Goal: Task Accomplishment & Management: Use online tool/utility

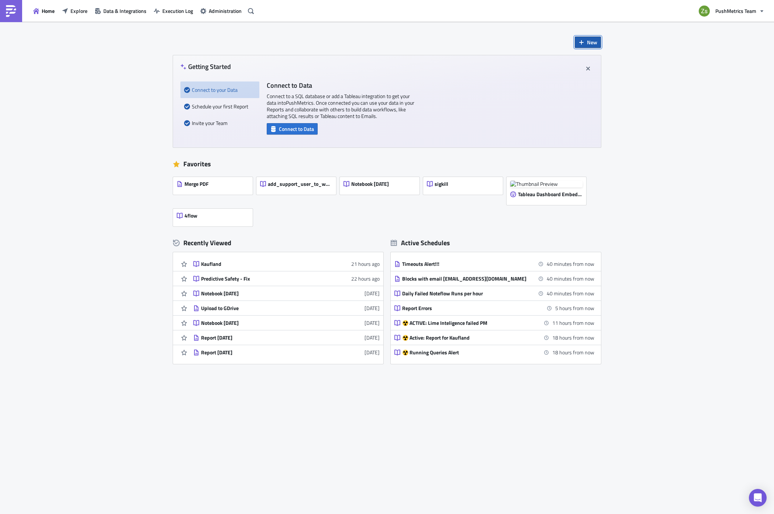
click at [586, 43] on button "New" at bounding box center [588, 42] width 26 height 11
click at [605, 76] on link "Notebook" at bounding box center [608, 71] width 63 height 11
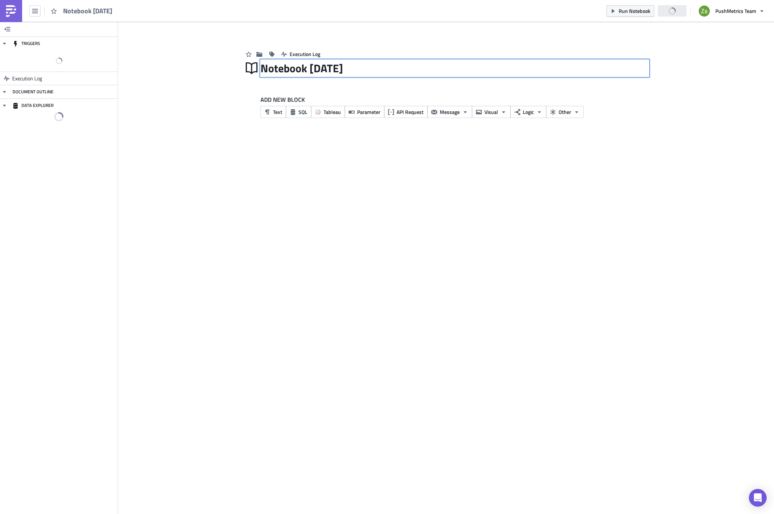
click at [325, 66] on div "Notebook [DATE] Notebook [DATE]" at bounding box center [454, 68] width 388 height 17
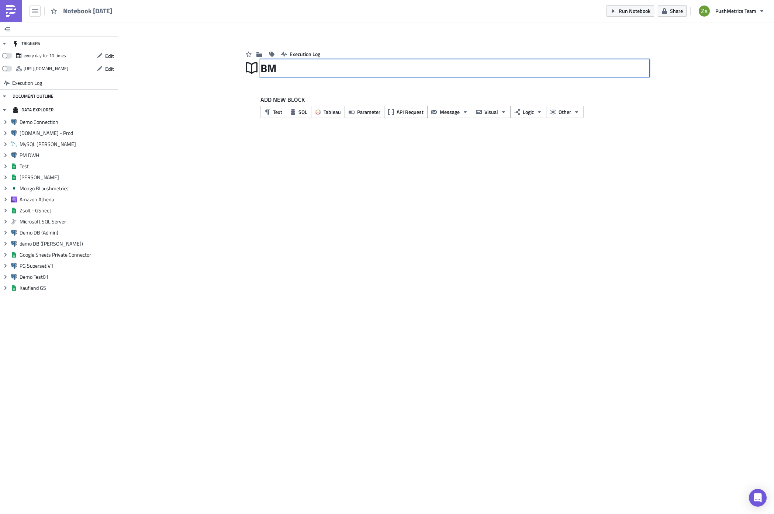
type input "BMJ"
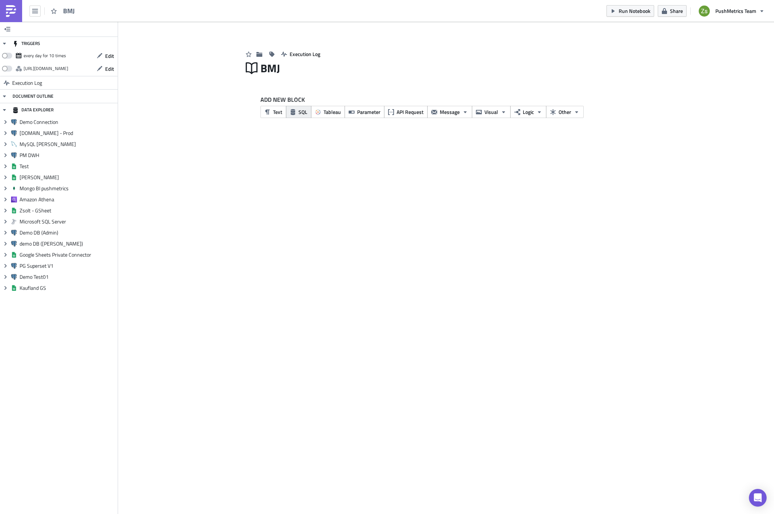
click at [300, 109] on span "SQL" at bounding box center [302, 112] width 9 height 8
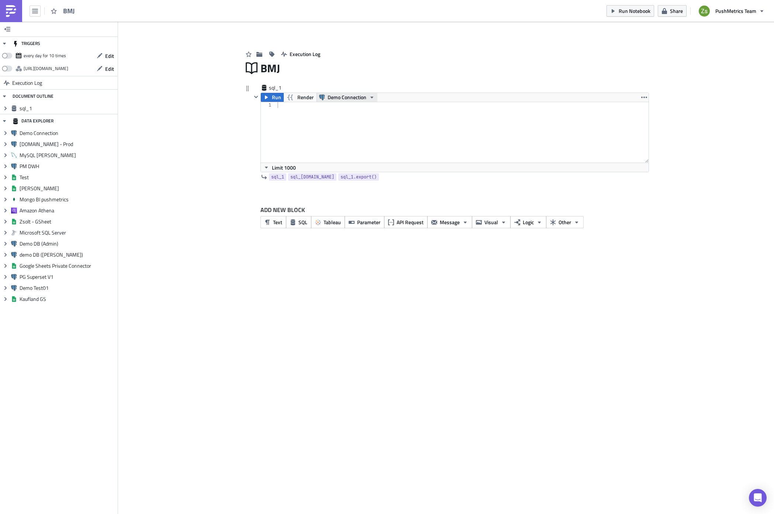
click at [355, 97] on span "Demo Connection" at bounding box center [347, 97] width 39 height 9
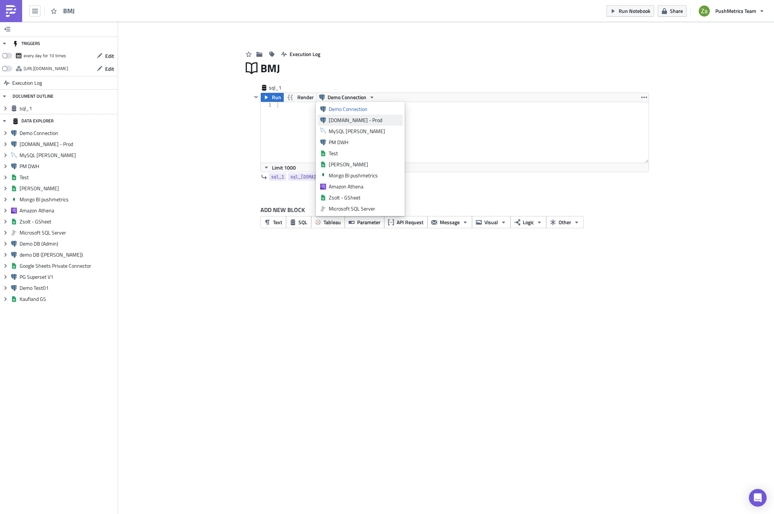
click at [357, 119] on div "[DOMAIN_NAME] - Prod" at bounding box center [365, 120] width 72 height 7
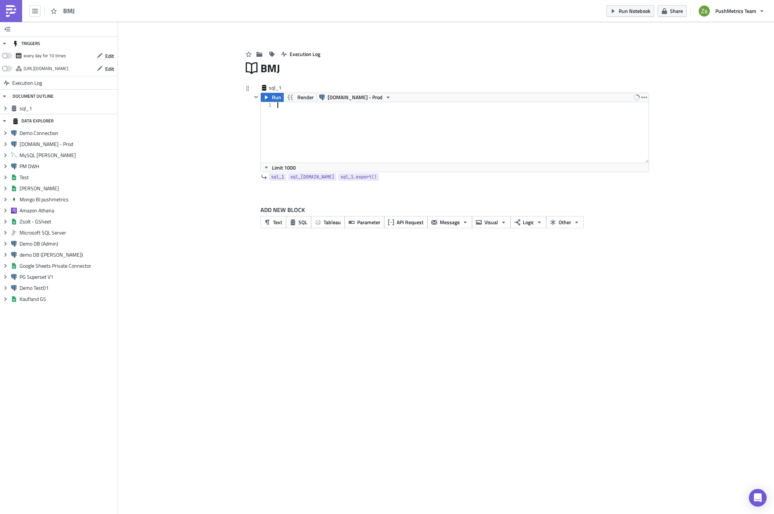
click at [361, 112] on div at bounding box center [462, 138] width 373 height 72
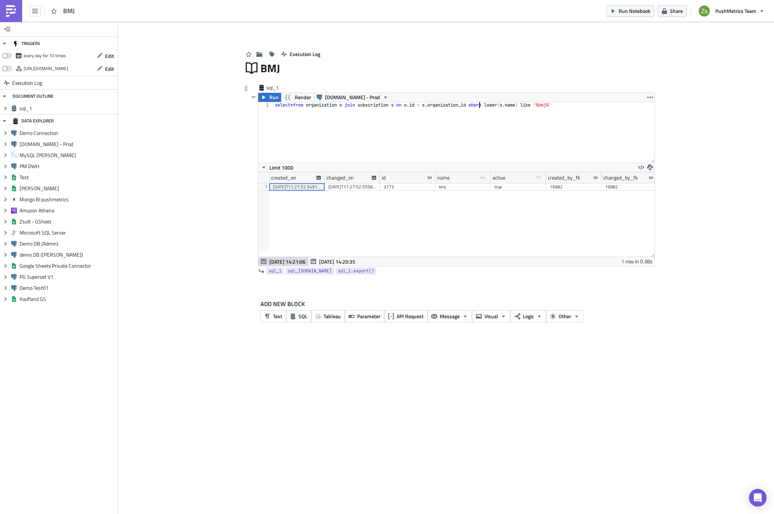
scroll to position [84, 396]
type textarea "select * from organization o join subscription s on [DOMAIN_NAME] = [DOMAIN_NAM…"
click at [421, 188] on div "3173" at bounding box center [408, 186] width 48 height 7
click at [425, 188] on div "3173" at bounding box center [408, 186] width 48 height 7
click at [448, 138] on div "select * from organization o join subscription s on o . id = s . organization_i…" at bounding box center [463, 138] width 381 height 72
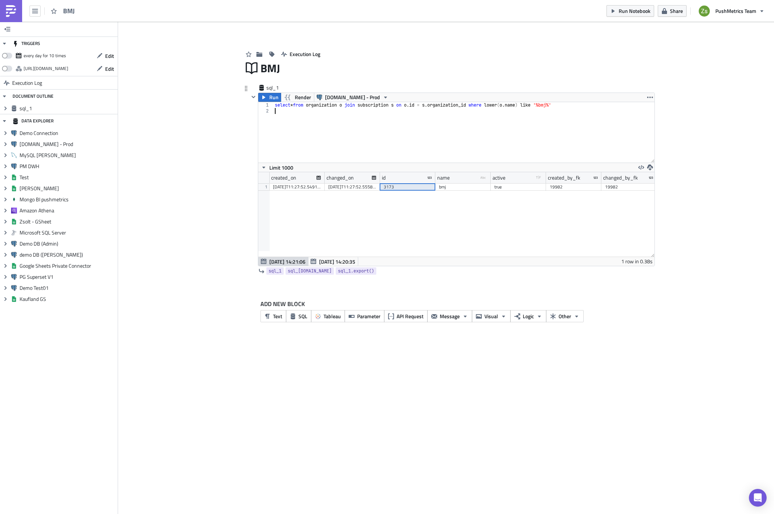
scroll to position [0, 0]
paste textarea "3173"
type textarea "select * from workspace where organization_id = 3173;"
click at [295, 191] on div "id created_on changed_on uuid type-text Created with Sketch. name type-text Cre…" at bounding box center [456, 214] width 396 height 84
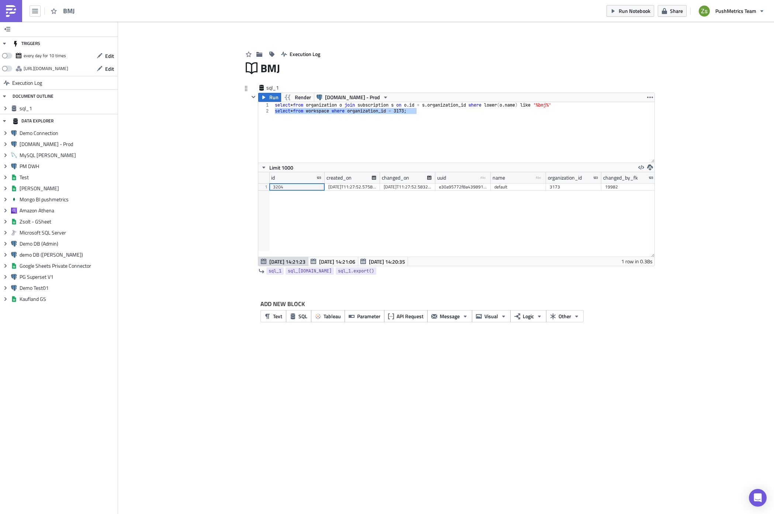
click at [297, 186] on div "3204" at bounding box center [297, 186] width 48 height 7
click at [418, 131] on div "select * from organization o join subscription s on o . id = s . organization_i…" at bounding box center [463, 132] width 381 height 60
paste textarea "3204"
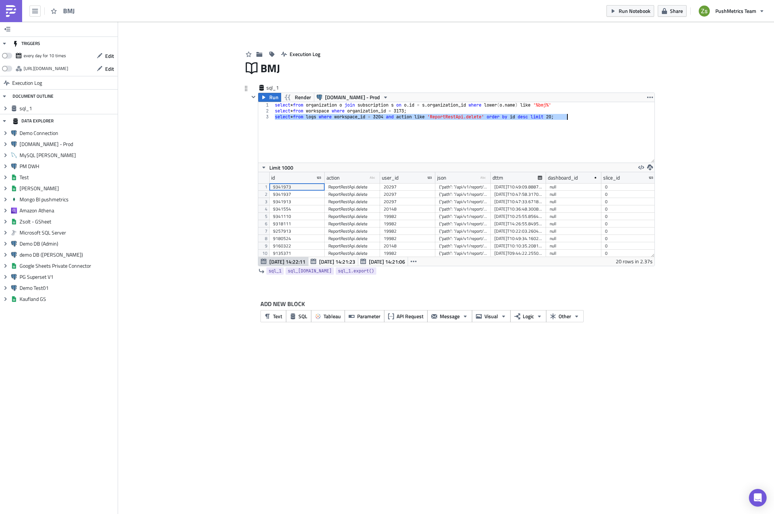
scroll to position [84, 396]
drag, startPoint x: 490, startPoint y: 179, endPoint x: 520, endPoint y: 179, distance: 30.2
click at [491, 179] on div at bounding box center [490, 177] width 1 height 11
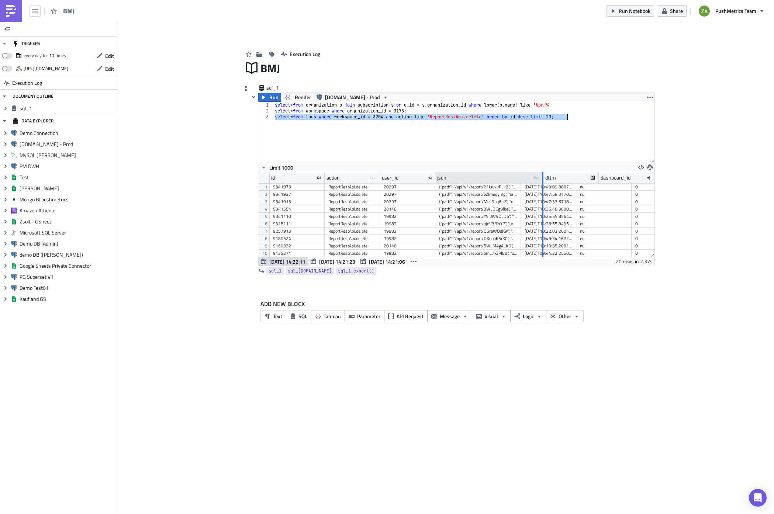
drag, startPoint x: 520, startPoint y: 179, endPoint x: 543, endPoint y: 180, distance: 22.5
click at [543, 180] on div at bounding box center [542, 177] width 1 height 11
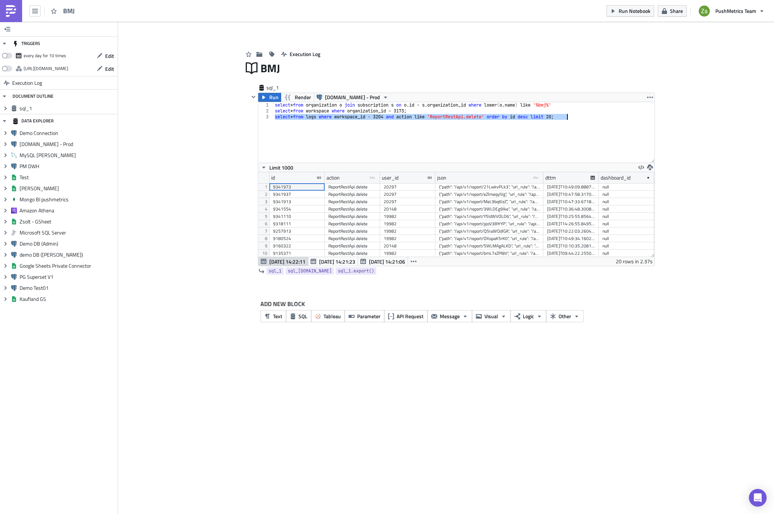
type textarea "select * from logs where workspace_id = 3204 and action like 'ReportRestApi.del…"
click at [588, 211] on div "[DATE]T10:36:48.300845" at bounding box center [571, 208] width 48 height 7
click at [529, 208] on div "{"path": "/api/v1/report/3WLDEg9lke", "url_rule": "/api/v1/report/<pk>", "pk": …" at bounding box center [489, 208] width 101 height 7
click at [557, 135] on div "select * from organization o join subscription s on o . id = s . organization_i…" at bounding box center [463, 132] width 381 height 60
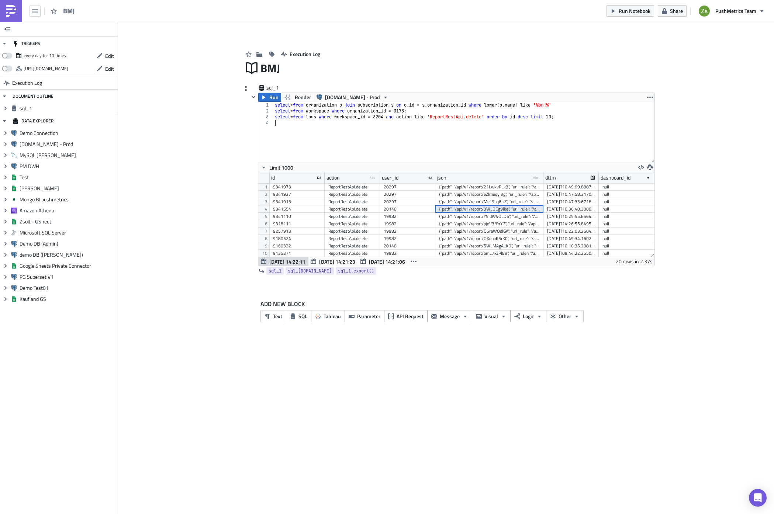
paste textarea "{"path": "/api/v1/report/3WLDEg9lke", "url_rule": "/api/v1/report/<pk>", "pk": …"
type textarea "{"path": "/api/v1/report/3WLDEg9lke", "url_rule": "/api/v1/report/<pk>", "pk": …"
click at [489, 123] on div "select * from organization o join subscription s on o . id = s . organization_i…" at bounding box center [463, 138] width 381 height 72
click at [489, 122] on div "select * from organization o join subscription s on o . id = s . organization_i…" at bounding box center [463, 138] width 381 height 72
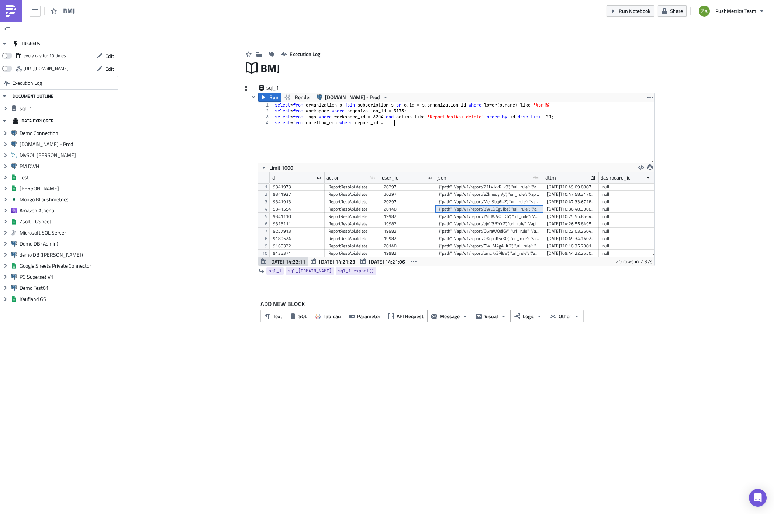
paste textarea "12174"
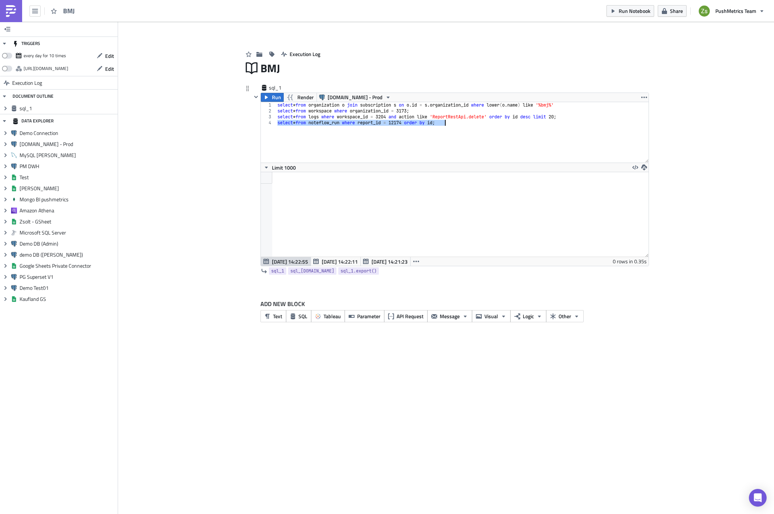
scroll to position [84, 387]
click at [553, 123] on div "select * from organization o join subscription s on o . id = s . organization_i…" at bounding box center [462, 132] width 372 height 60
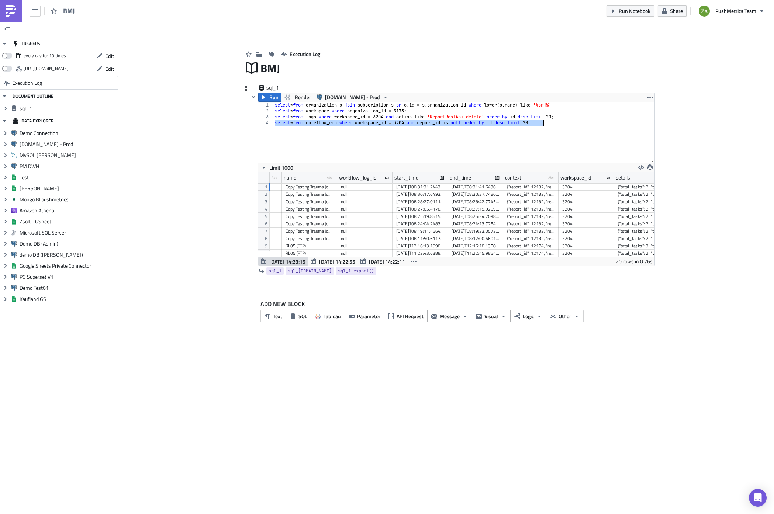
scroll to position [0, 0]
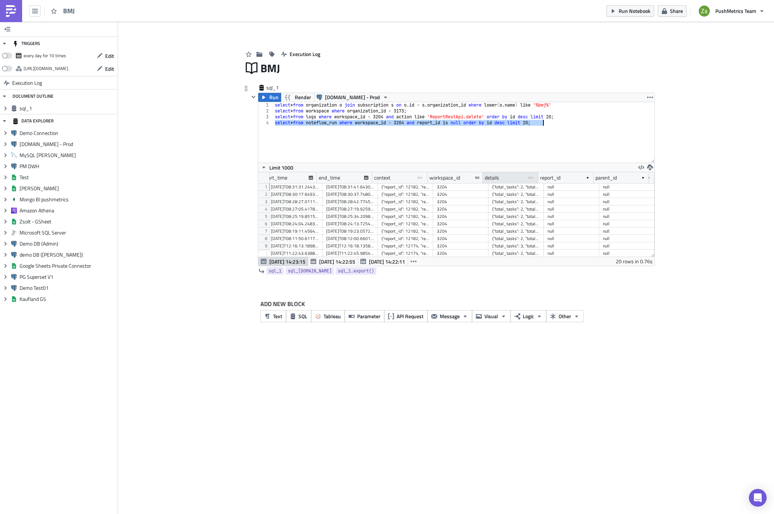
type textarea "select * from noteflow_run where workspace_id = 3204 and report_id is null orde…"
click at [510, 182] on div "details type-text Created with Sketch." at bounding box center [510, 177] width 55 height 11
click at [549, 142] on div "select * from organization o join subscription s on o . id = s . organization_i…" at bounding box center [463, 132] width 381 height 60
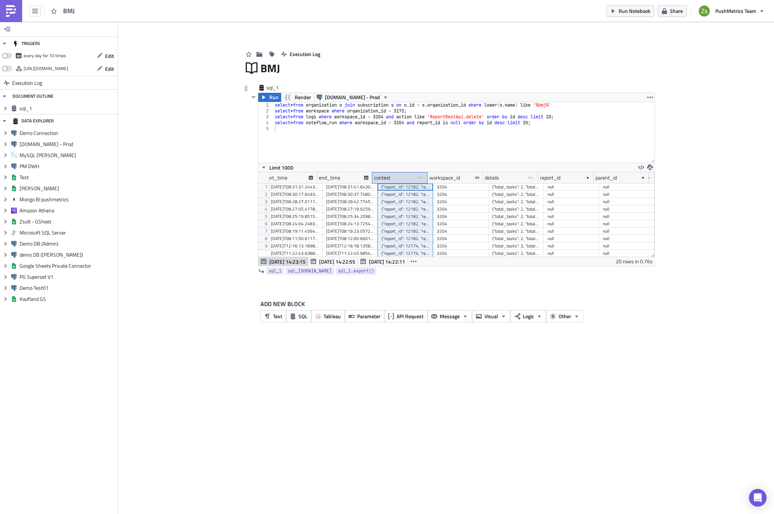
click at [408, 181] on div "context type-text Created with Sketch." at bounding box center [399, 177] width 55 height 11
click at [441, 142] on div "select * from organization o join subscription s on o . id = s . organization_i…" at bounding box center [463, 138] width 381 height 72
paste textarea "{"report_id": 10072, "report_uid": "Q5raWOdlGA", "report_type": "default", "blo…"
type textarea "{"report_id": 10072, "report_uid": "Q5raWOdlGA", "report_type": "default", "blo…"
click at [551, 121] on div "select * from organization o join subscription s on o . id = s . organization_i…" at bounding box center [463, 138] width 381 height 72
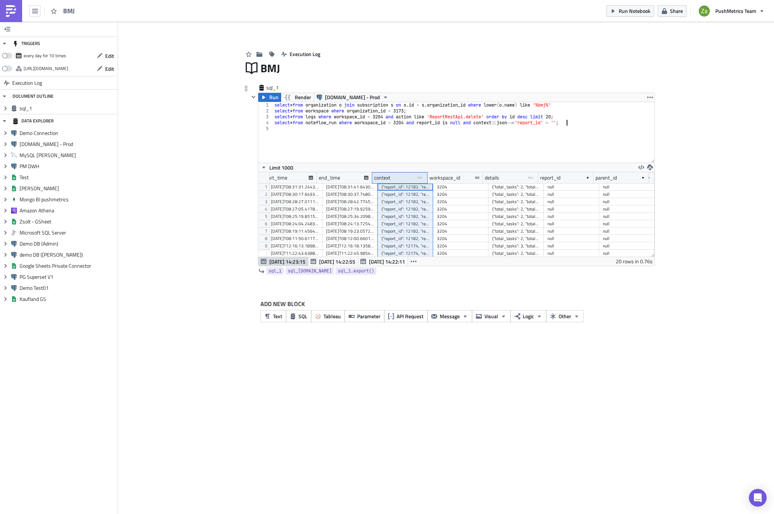
paste textarea "report_id = 12174 order by id;'"
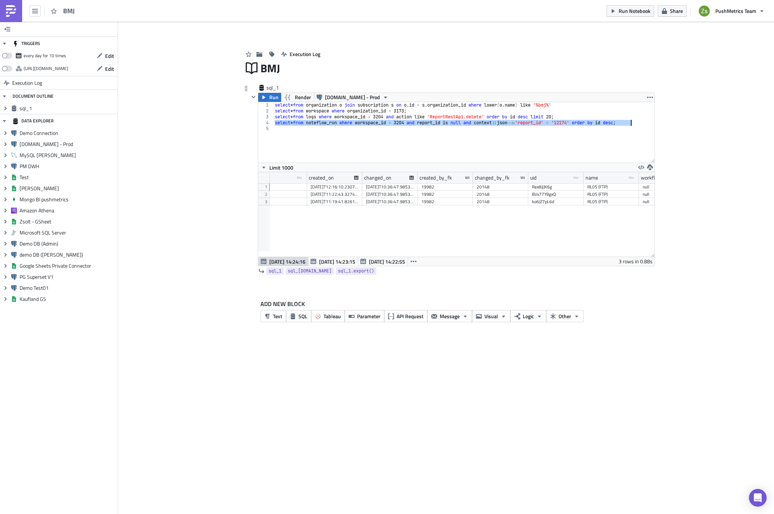
scroll to position [0, 257]
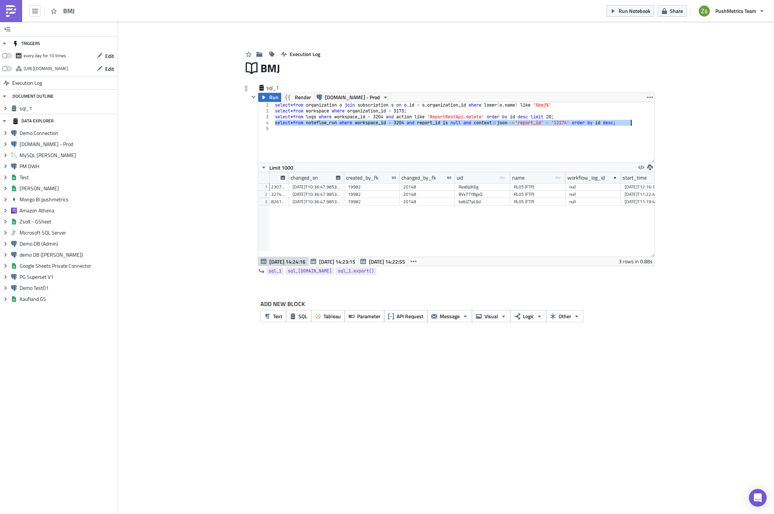
type textarea "select * from noteflow_run where workspace_id = 3204 and report_id is null and …"
click at [542, 203] on div "RL05 (FTP)" at bounding box center [538, 201] width 48 height 7
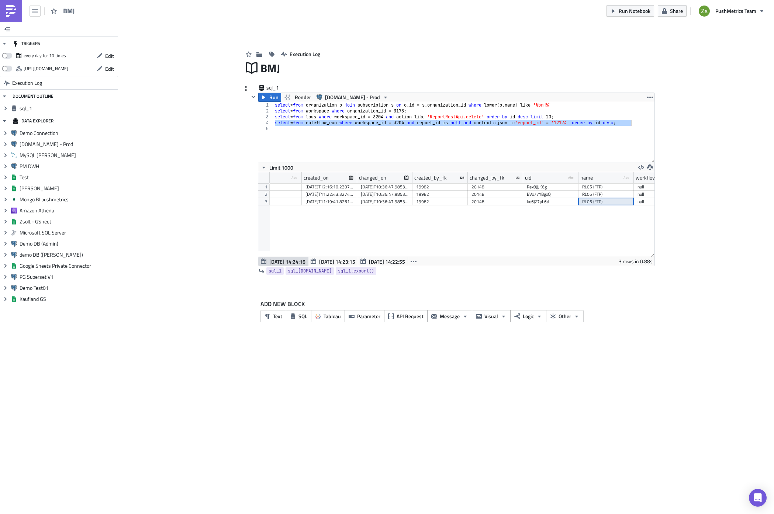
scroll to position [0, 226]
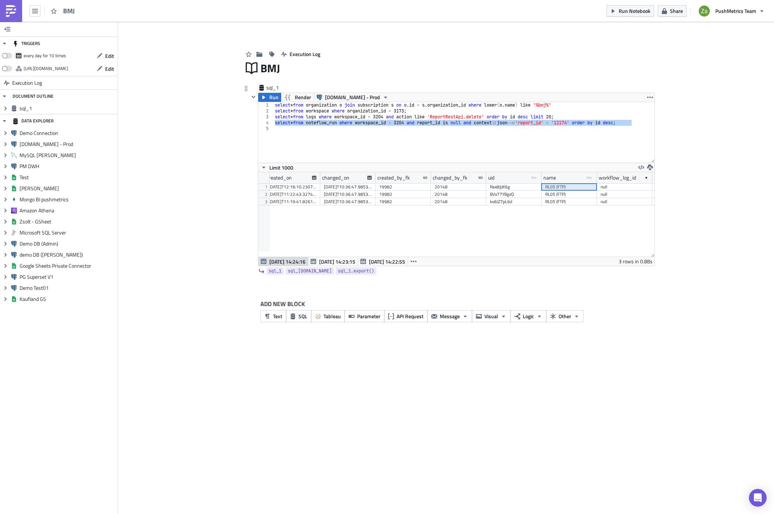
click at [572, 186] on div "RL05 (FTP)" at bounding box center [569, 186] width 48 height 7
click at [410, 260] on icon "button" at bounding box center [413, 262] width 6 height 6
click at [392, 280] on div "[DATE] 14:22:11" at bounding box center [387, 278] width 46 height 7
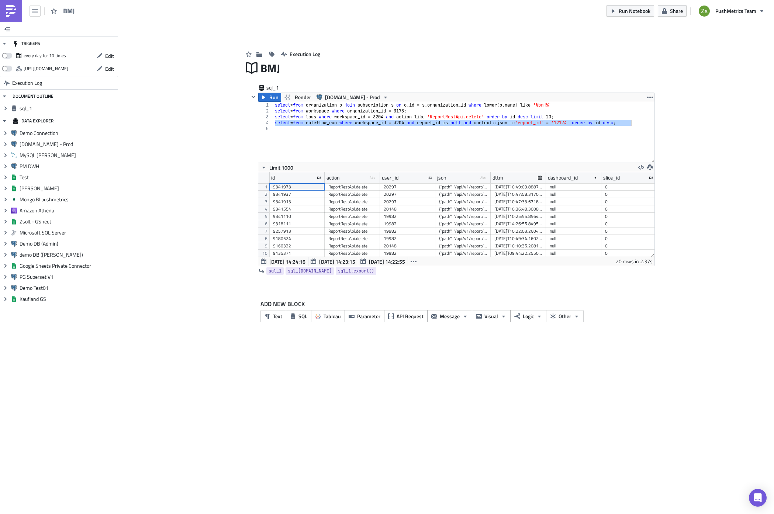
scroll to position [84, 396]
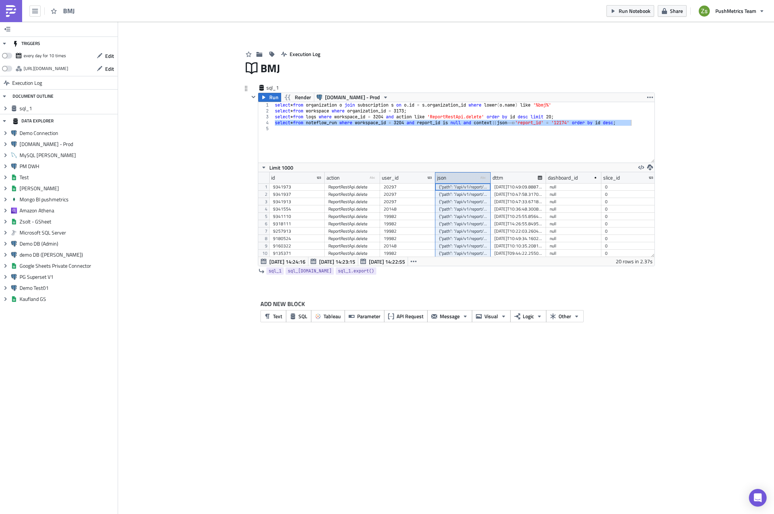
click at [470, 178] on div "json type-text Created with Sketch." at bounding box center [462, 177] width 55 height 11
click at [469, 212] on div "{"path": "/api/v1/report/3WLDEg9lke", "url_rule": "/api/v1/report/<pk>", "pk": …" at bounding box center [463, 208] width 48 height 7
click at [473, 216] on div "{"path": "/api/v1/report/Y5ldWVOLD6", "url_rule": "/api/v1/report/<pk>", "pk": …" at bounding box center [463, 216] width 48 height 7
click at [468, 159] on div "select * from organization o join subscription s on o . id = s . organization_i…" at bounding box center [463, 138] width 381 height 72
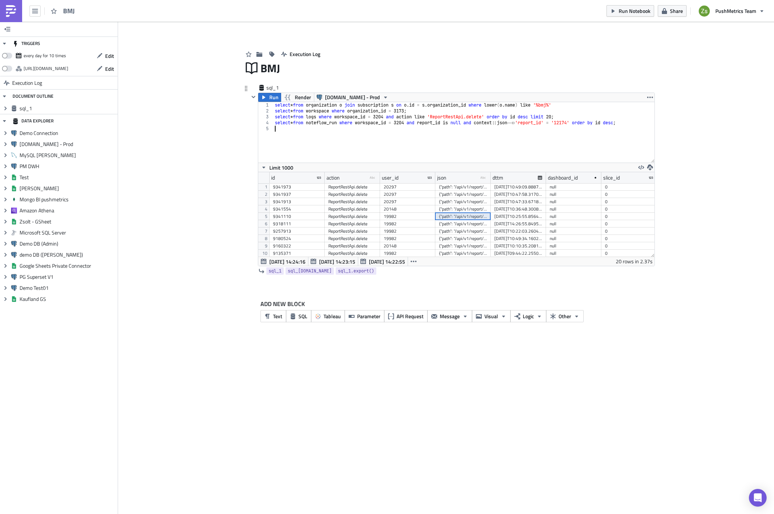
paste textarea "{"path": "/api/v1/report/Y5ldWVOLD6", "url_rule": "/api/v1/report/<pk>", "pk": …"
type textarea "{"path": "/api/v1/report/Y5ldWVOLD6", "url_rule": "/api/v1/report/<pk>", "pk": …"
click at [489, 127] on div "select * from organization o join subscription s on o . id = s . organization_i…" at bounding box center [463, 138] width 381 height 72
click at [574, 123] on div "select * from organization o join subscription s on o . id = s . organization_i…" at bounding box center [463, 138] width 381 height 72
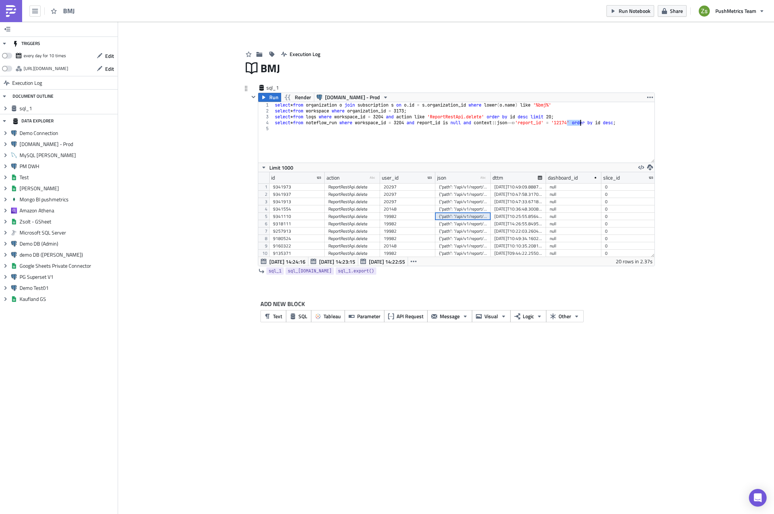
click at [574, 123] on div "select * from organization o join subscription s on o . id = s . organization_i…" at bounding box center [463, 138] width 381 height 72
paste textarea "219"
click at [575, 122] on div "select * from organization o join subscription s on o . id = s . organization_i…" at bounding box center [463, 138] width 381 height 72
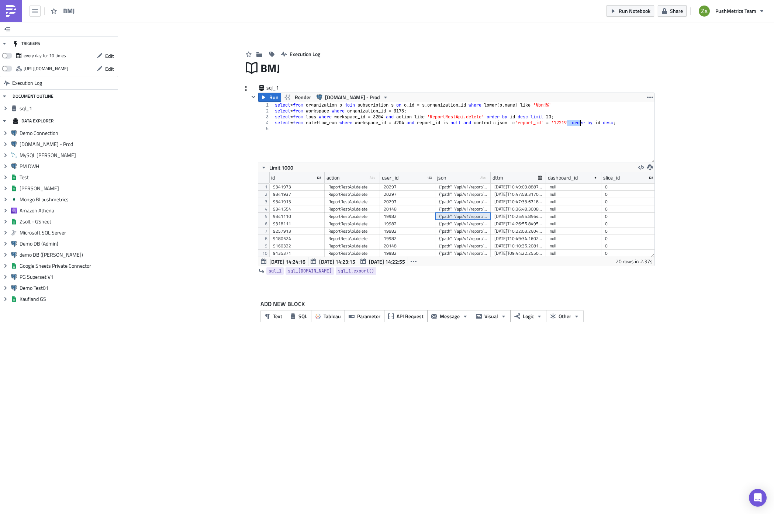
type textarea "select * from noteflow_run where workspace_id = 3204 and report_id is null and …"
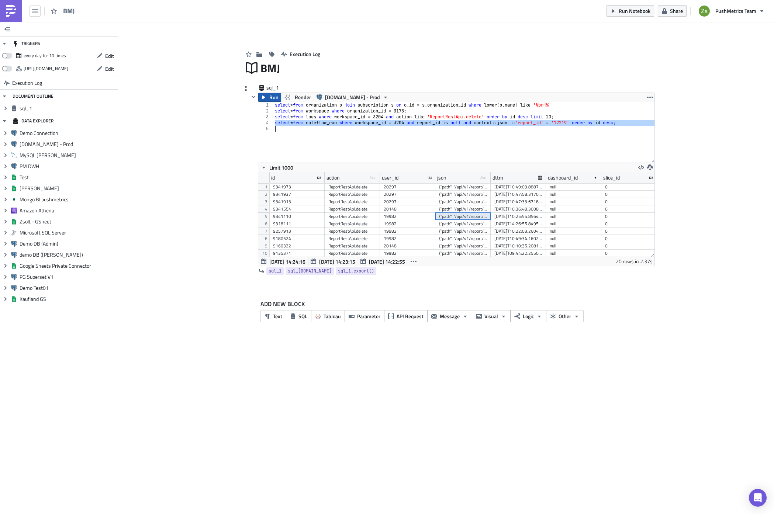
click at [272, 96] on span "Run" at bounding box center [273, 97] width 9 height 9
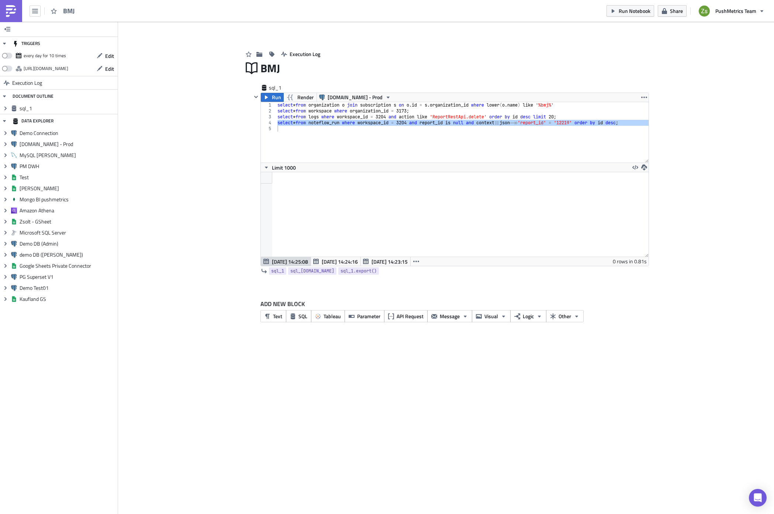
scroll to position [84, 387]
click at [393, 140] on div "select * from organization o join subscription s on o . id = s . organization_i…" at bounding box center [462, 132] width 372 height 60
click at [299, 124] on div "select * from organization o join subscription s on o . id = s . organization_i…" at bounding box center [462, 138] width 372 height 72
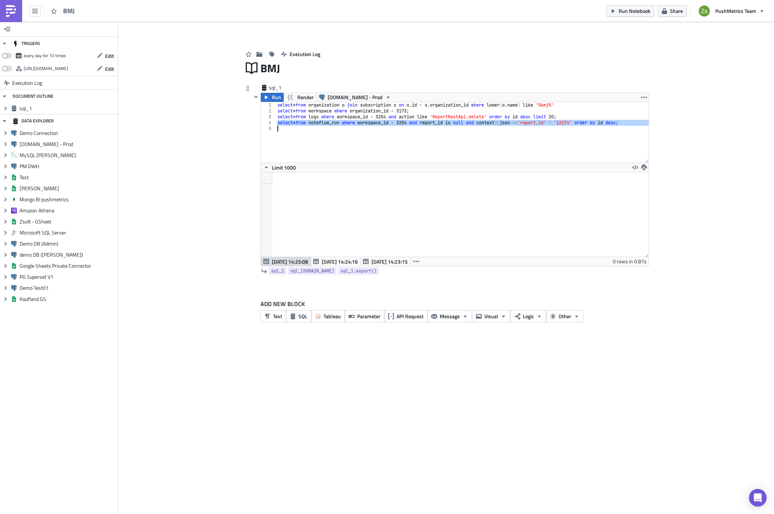
type textarea "select * from noteflow_run where workspace_id = 3204 and report_id is null and …"
click at [270, 91] on div "sql_1 sql_1" at bounding box center [287, 87] width 37 height 7
click at [274, 98] on span "Run" at bounding box center [276, 97] width 9 height 9
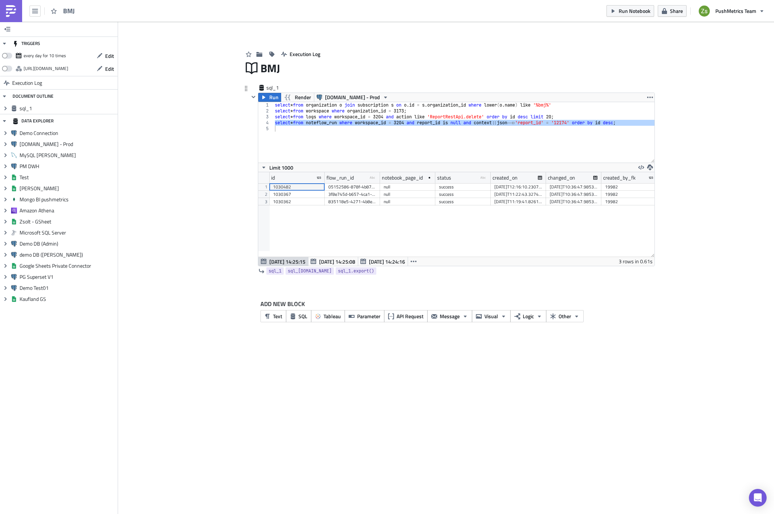
scroll to position [84, 396]
click at [404, 149] on div "select * from organization o join subscription s on o . id = s . organization_i…" at bounding box center [463, 132] width 381 height 60
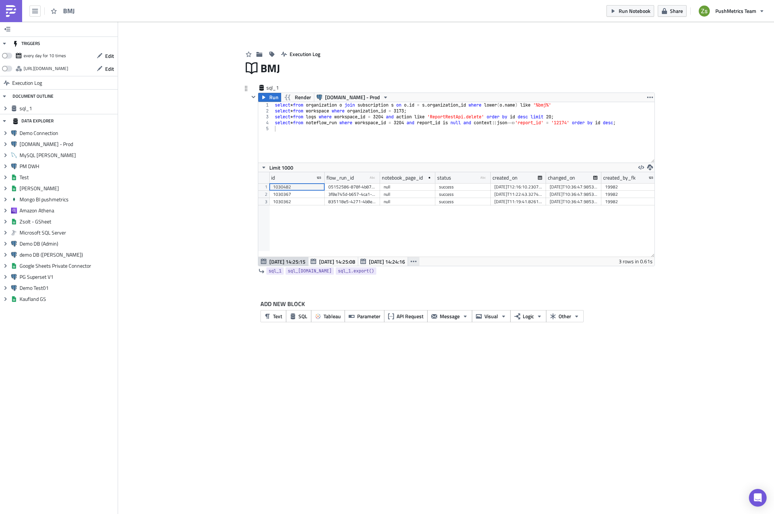
click at [410, 259] on icon "button" at bounding box center [413, 262] width 6 height 6
click at [405, 325] on div "[DATE] 14:21:06" at bounding box center [387, 322] width 46 height 7
click at [410, 260] on icon "button" at bounding box center [413, 262] width 6 height 6
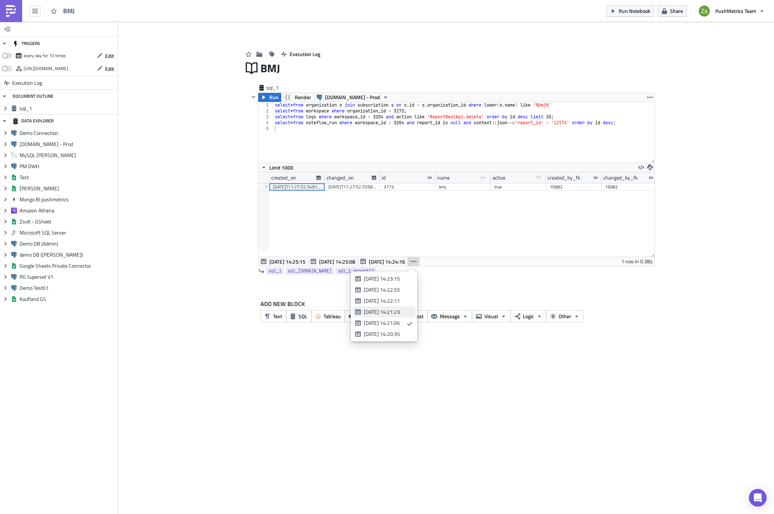
click at [410, 307] on link "[DATE] 14:21:23" at bounding box center [384, 311] width 63 height 11
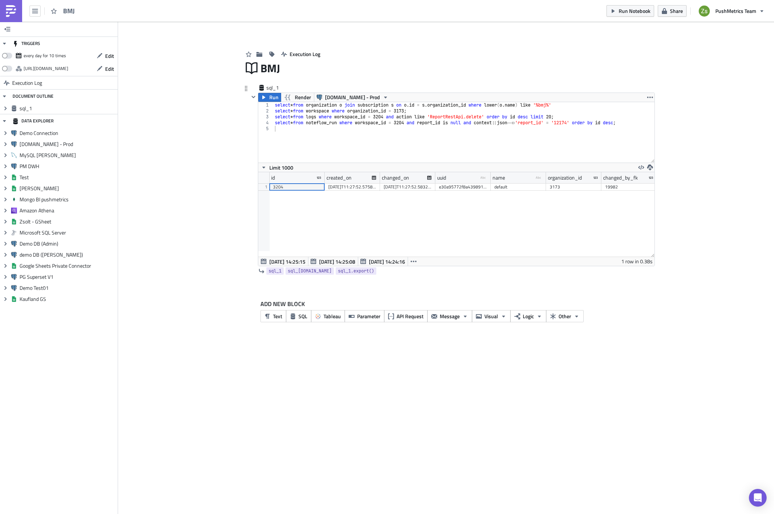
click at [310, 190] on div "3204" at bounding box center [297, 186] width 48 height 7
click at [618, 184] on div "X8mR2brm0Q" at bounding box center [627, 186] width 48 height 7
click at [466, 110] on div "select * from organization o join subscription s on o . id = s . organization_i…" at bounding box center [463, 138] width 381 height 72
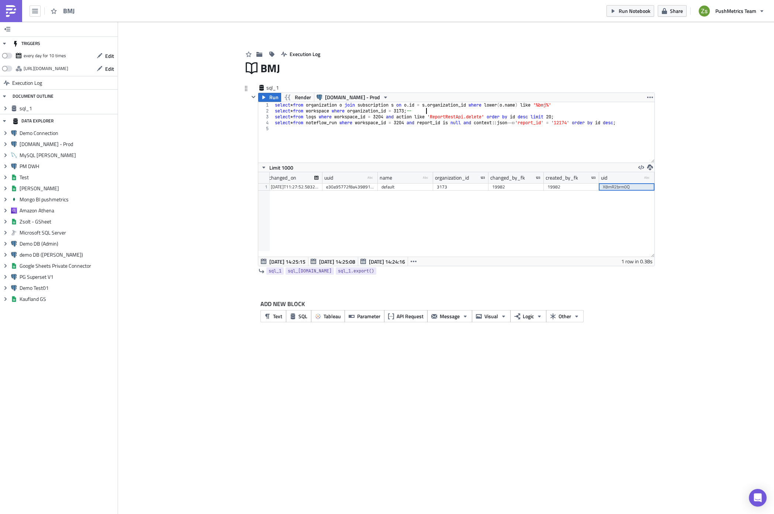
paste textarea "X8mR2brm0Q"
click at [445, 108] on div "select * from organization o join subscription s on o . id = s . organization_i…" at bounding box center [463, 138] width 381 height 72
type textarea "select * from workspace where organization_id = 3173; -- X8mR2brm0Q"
click at [594, 215] on div "id created_on changed_on uuid type-text Created with Sketch. name type-text Cre…" at bounding box center [456, 214] width 396 height 84
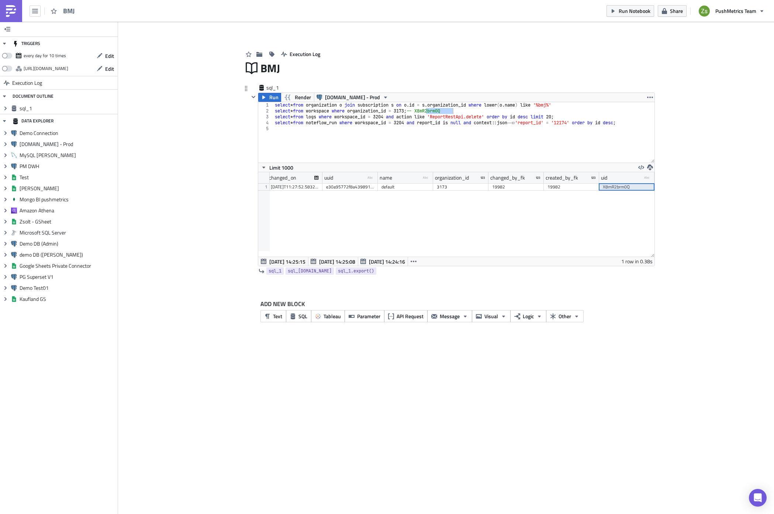
click at [628, 185] on div "X8mR2brm0Q" at bounding box center [627, 186] width 48 height 7
click at [408, 260] on button "button" at bounding box center [414, 261] width 12 height 9
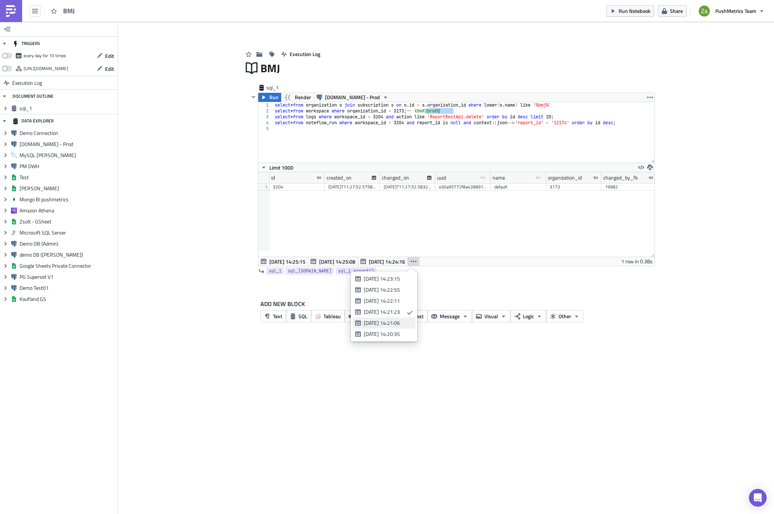
click at [406, 320] on div "[DATE] 14:21:06" at bounding box center [387, 322] width 46 height 7
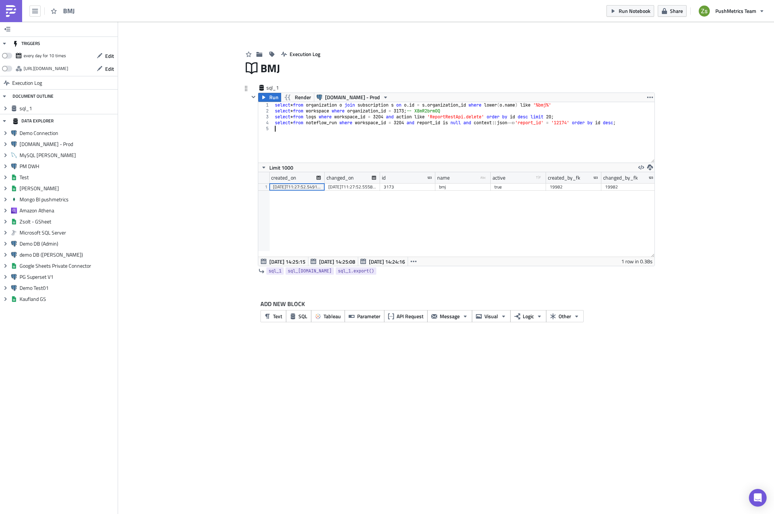
click at [402, 133] on div "select * from organization o join subscription s on o . id = s . organization_i…" at bounding box center [463, 138] width 381 height 72
click at [609, 187] on div "EDNx4PxKbL" at bounding box center [627, 186] width 48 height 7
click at [405, 111] on div "select * from organization o join subscription s on o . id = s . organization_i…" at bounding box center [463, 138] width 381 height 72
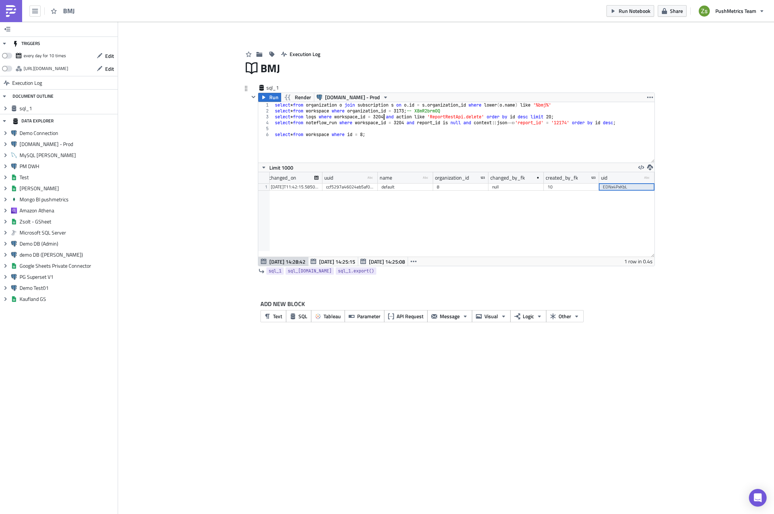
click at [385, 117] on div "select * from organization o join subscription s on o . id = s . organization_i…" at bounding box center [463, 138] width 381 height 72
type textarea "select * from logs where workspace_id = 3204 and action like 'ReportRestApi.del…"
click at [385, 117] on div "select * from organization o join subscription s on o . id = s . organization_i…" at bounding box center [463, 138] width 381 height 72
click at [385, 117] on div "select * from organization o join subscription s on o . id = s . organization_i…" at bounding box center [463, 132] width 381 height 60
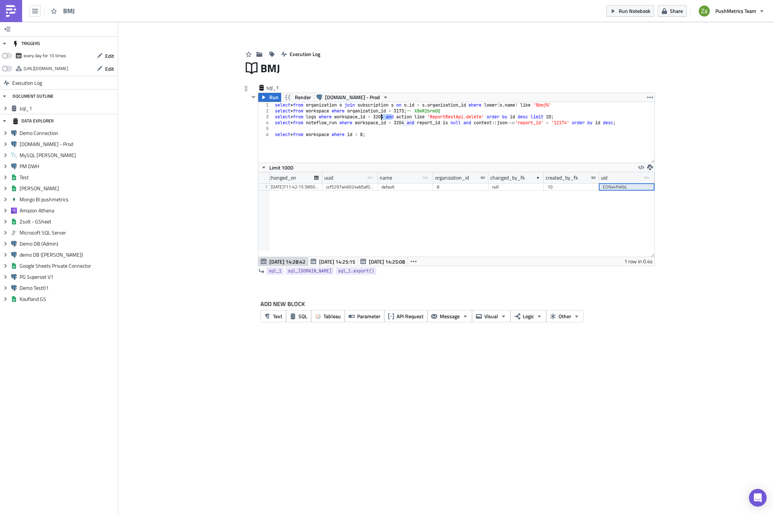
click at [385, 117] on div "select * from organization o join subscription s on o . id = s . organization_i…" at bounding box center [463, 138] width 381 height 72
